Goal: Task Accomplishment & Management: Use online tool/utility

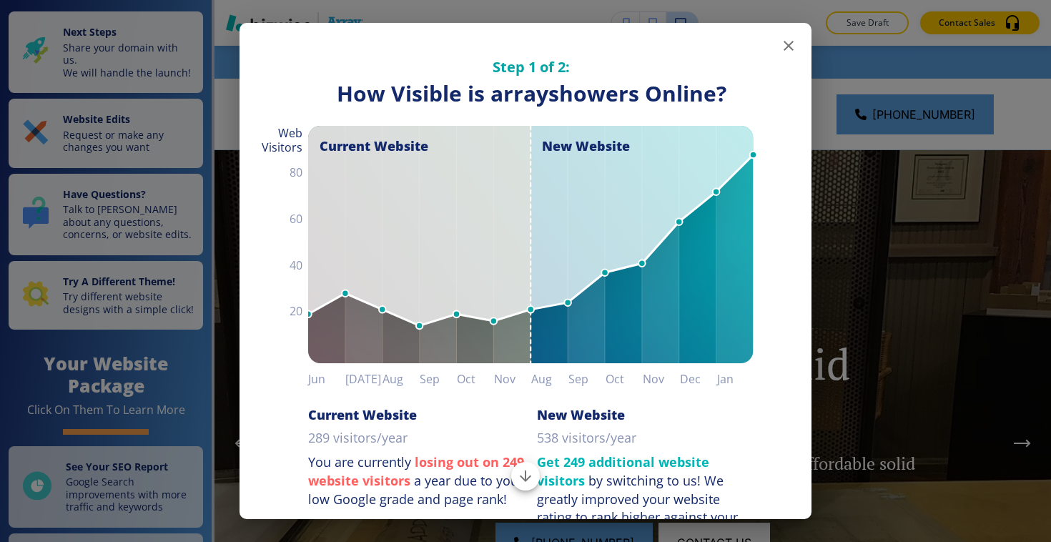
click at [787, 42] on icon "button" at bounding box center [788, 45] width 17 height 17
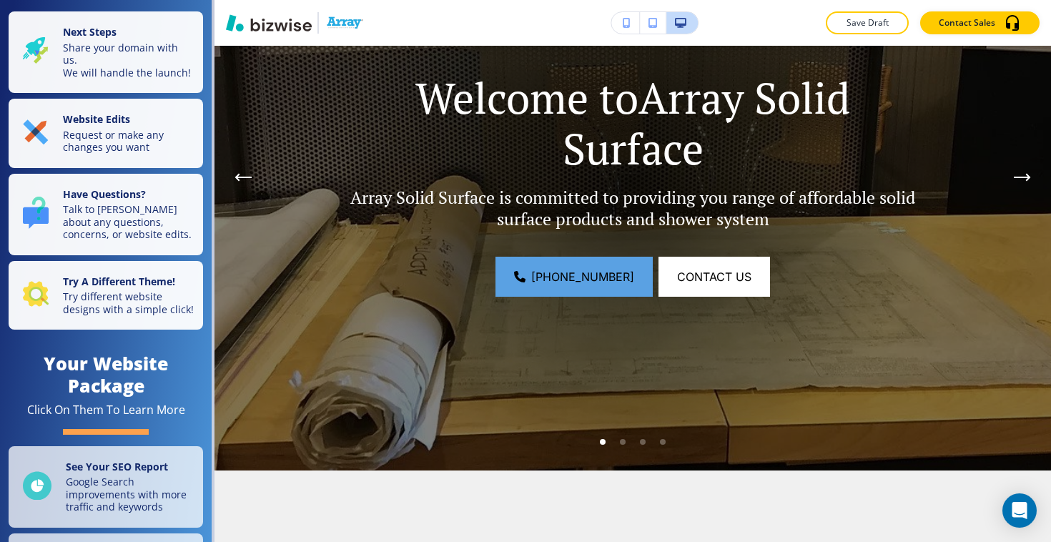
scroll to position [272, 0]
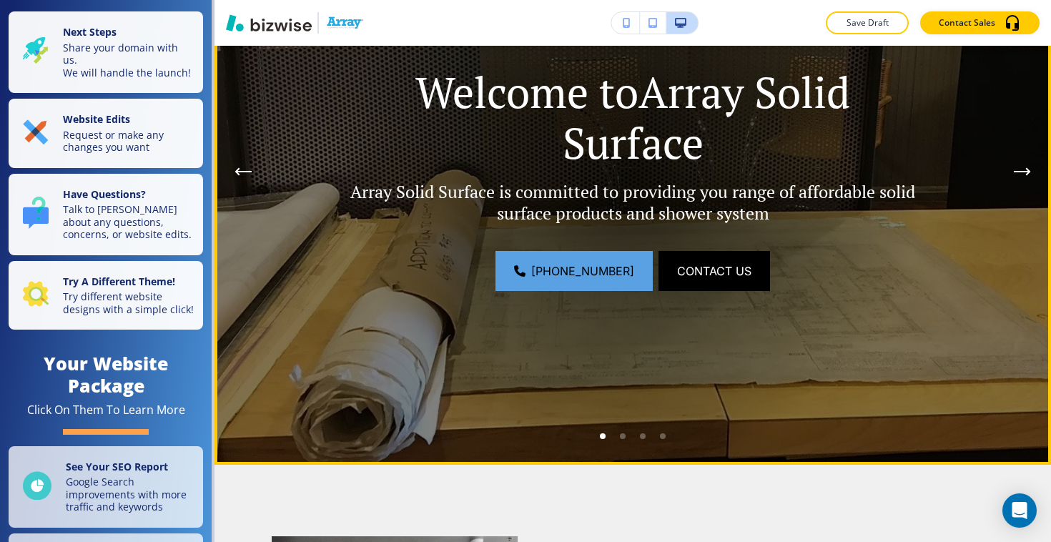
click at [697, 278] on span "Contact Us" at bounding box center [714, 270] width 74 height 17
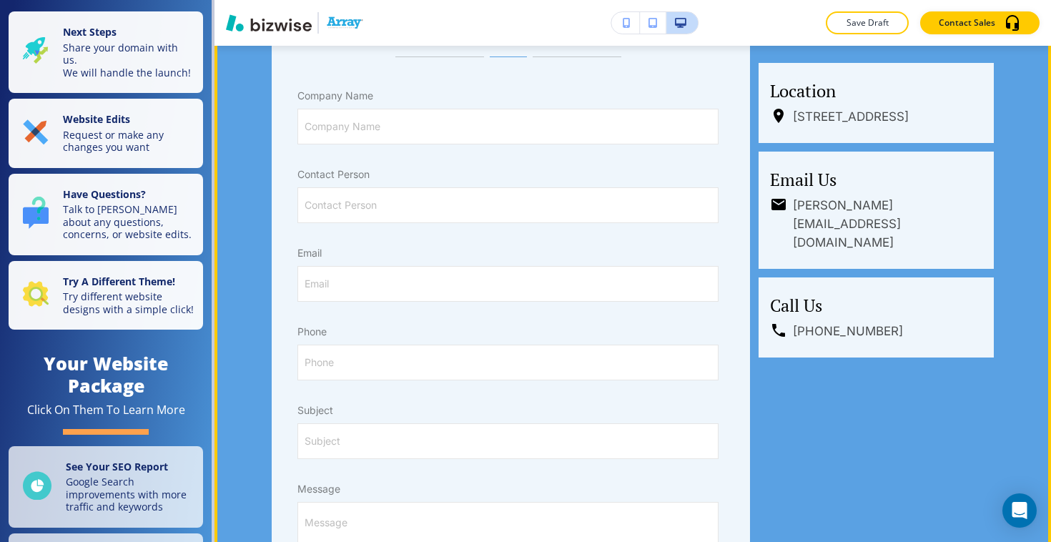
scroll to position [854, 0]
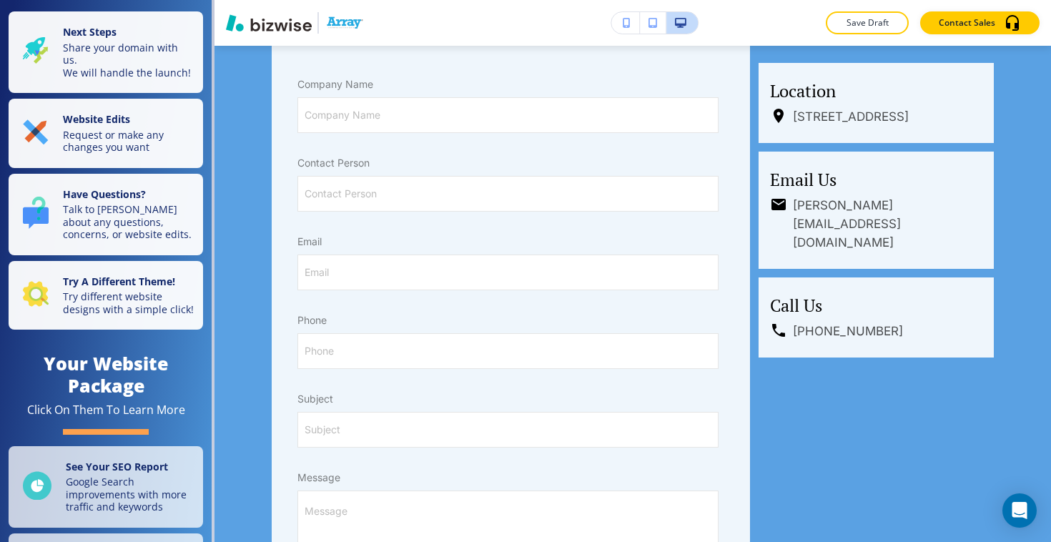
click at [214, 114] on nav "Next Steps Share your domain with us. We will handle the launch! Website Edits …" at bounding box center [107, 271] width 214 height 542
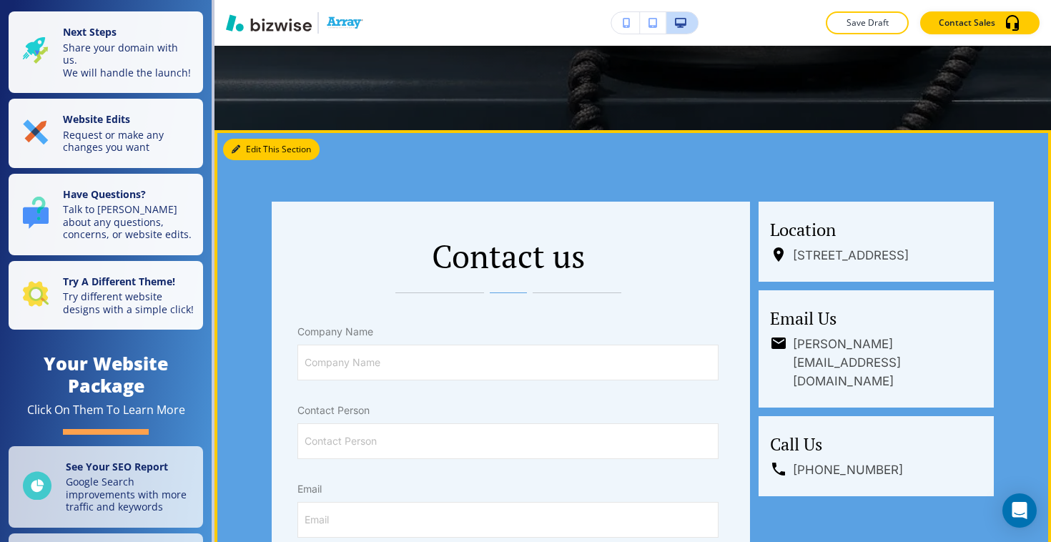
click at [245, 147] on button "Edit This Section" at bounding box center [271, 149] width 97 height 21
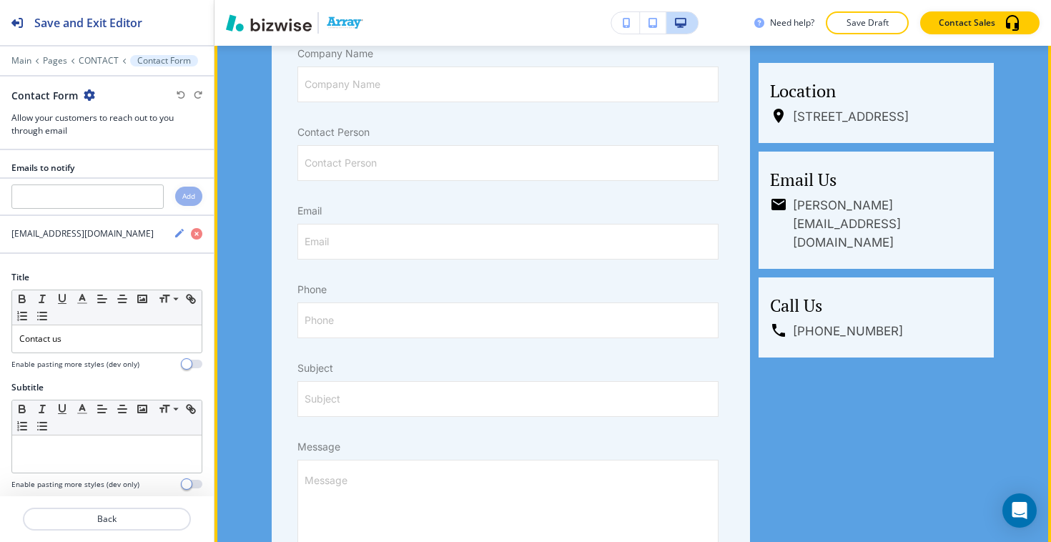
scroll to position [921, 0]
